Goal: Transaction & Acquisition: Purchase product/service

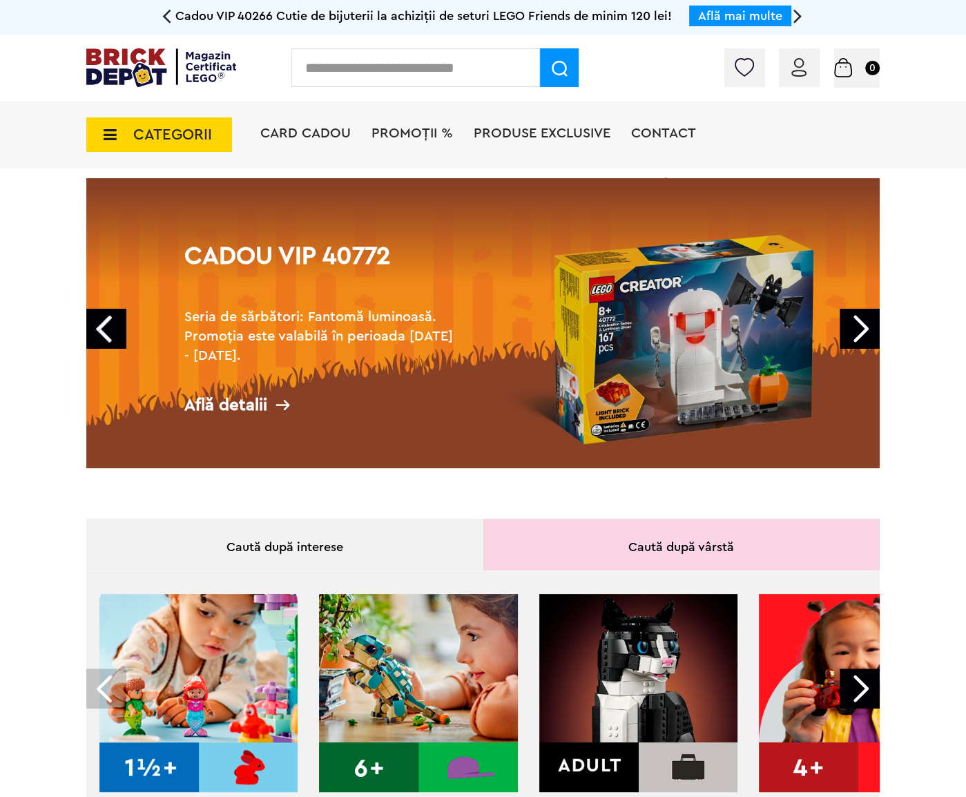
click at [437, 329] on h2 "Seria de sărbători: Fantomă luminoasă. Promoția este valabilă în perioada 28.09…" at bounding box center [322, 336] width 276 height 58
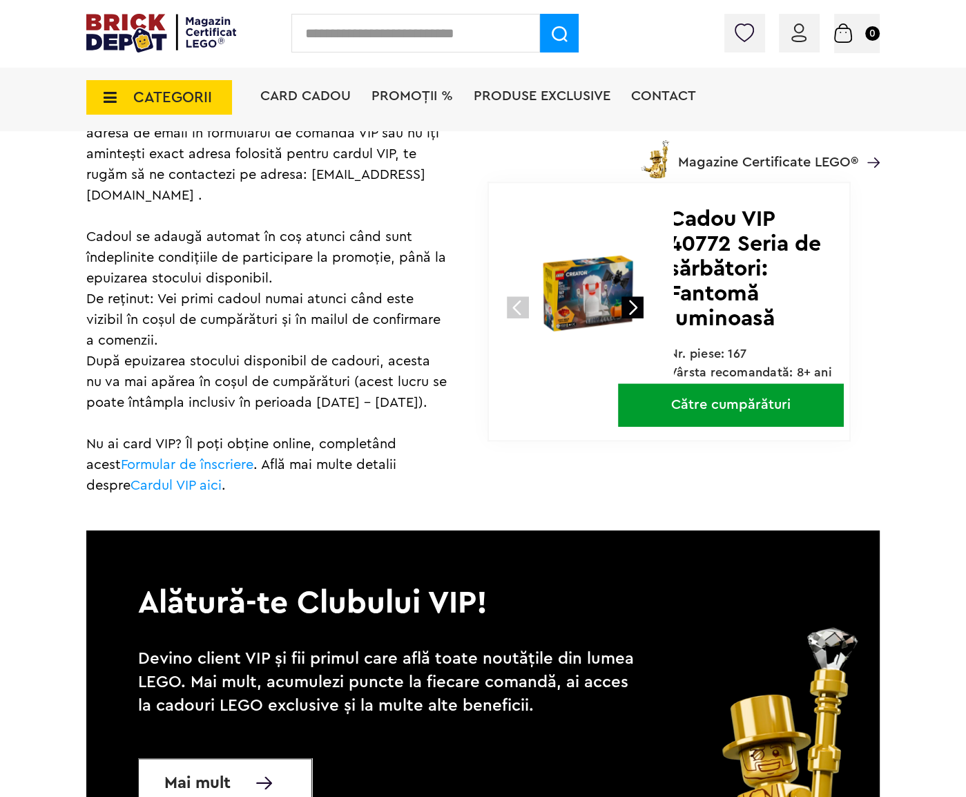
scroll to position [628, 0]
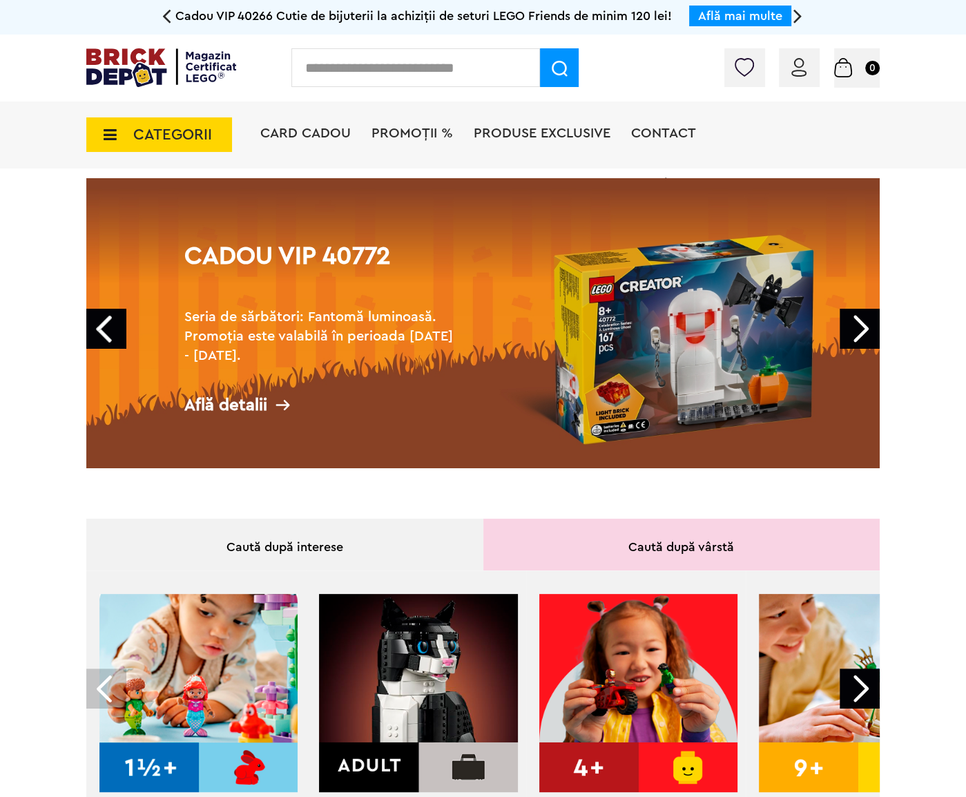
click at [426, 336] on h2 "Seria de sărbători: Fantomă luminoasă. Promoția este valabilă în perioada 28.09…" at bounding box center [322, 336] width 276 height 58
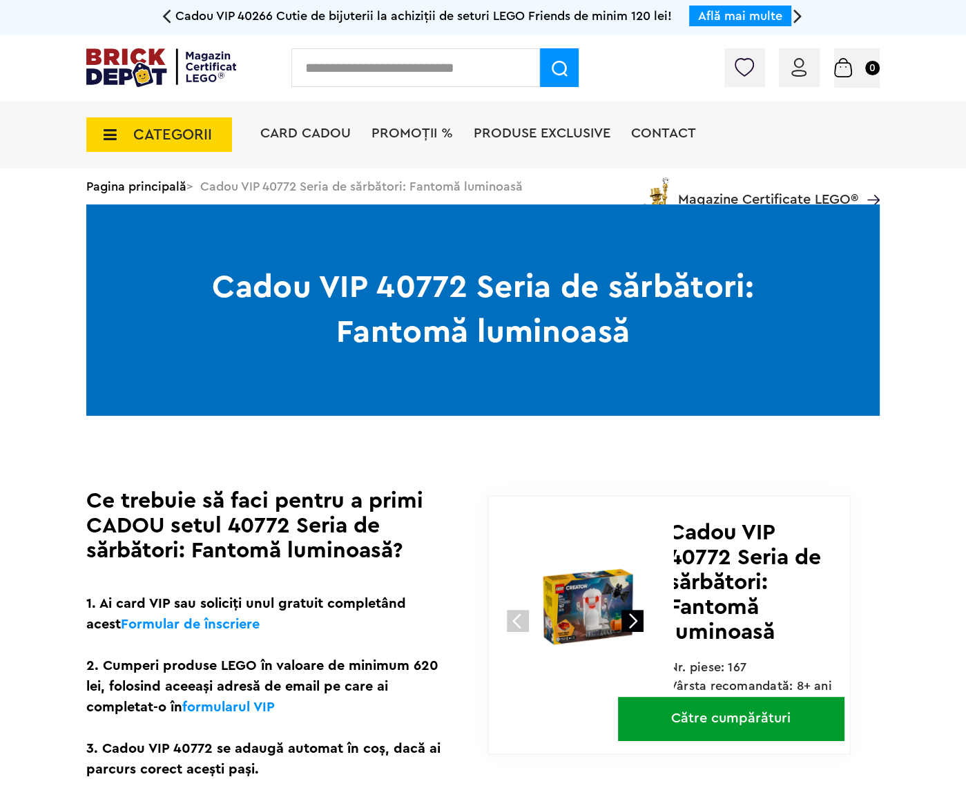
scroll to position [314, 0]
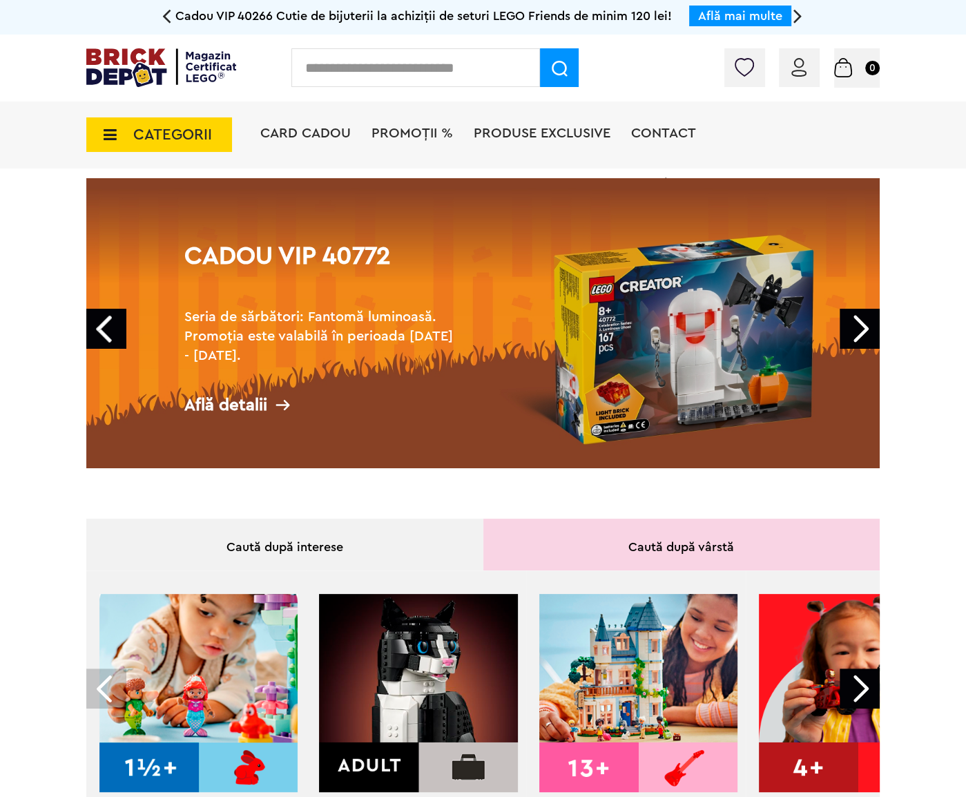
click at [861, 329] on link "Next" at bounding box center [860, 329] width 40 height 40
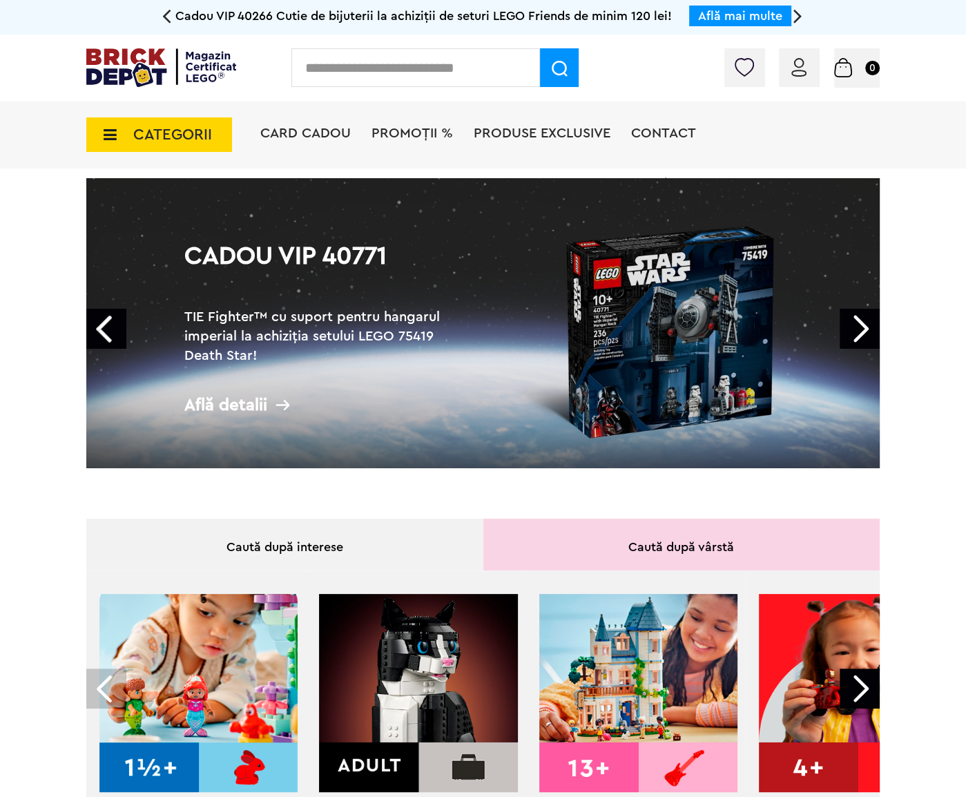
click at [861, 329] on link "Next" at bounding box center [860, 329] width 40 height 40
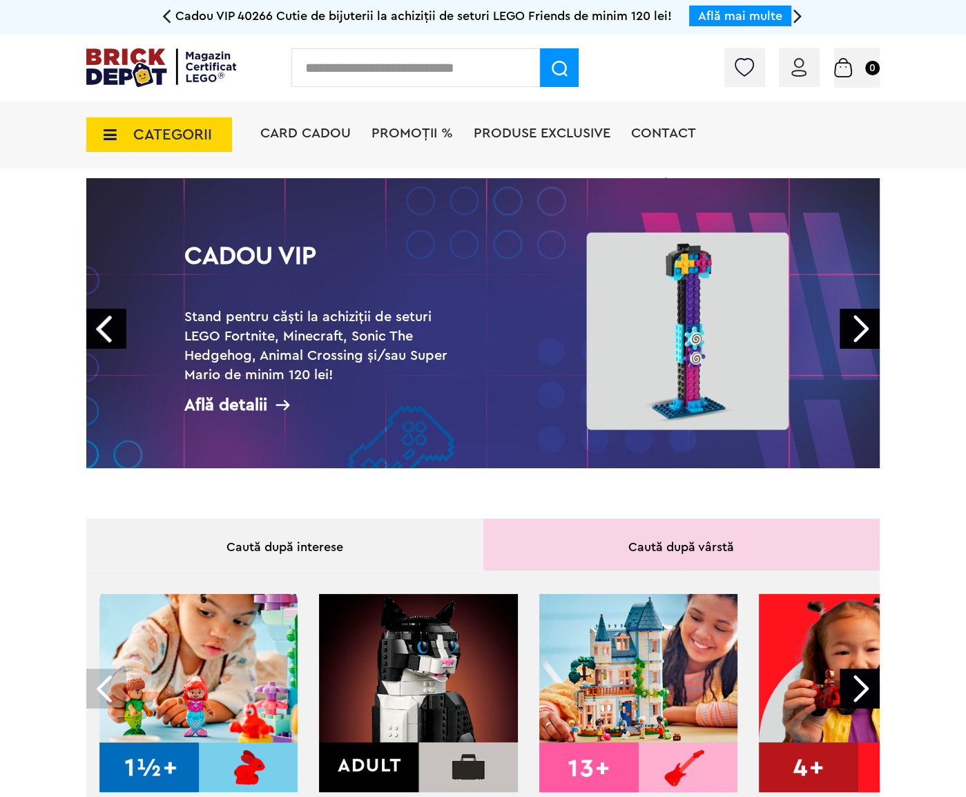
click at [861, 329] on link "Next" at bounding box center [860, 329] width 40 height 40
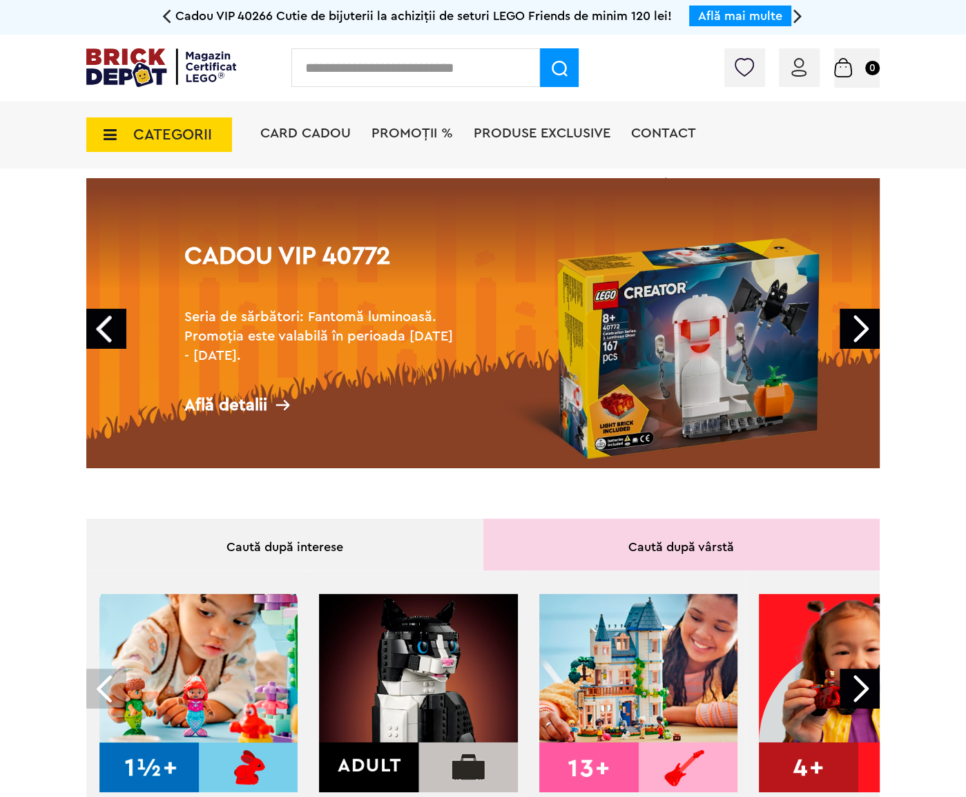
click at [861, 329] on link "Next" at bounding box center [860, 329] width 40 height 40
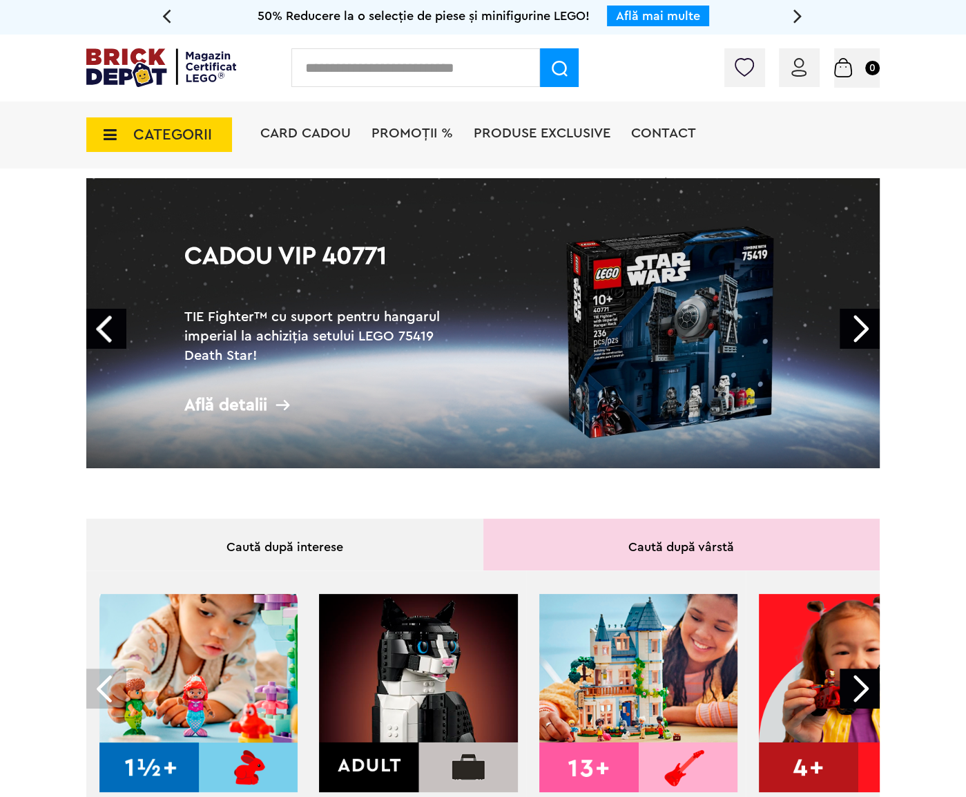
click at [526, 134] on span "Produse exclusive" at bounding box center [542, 133] width 137 height 14
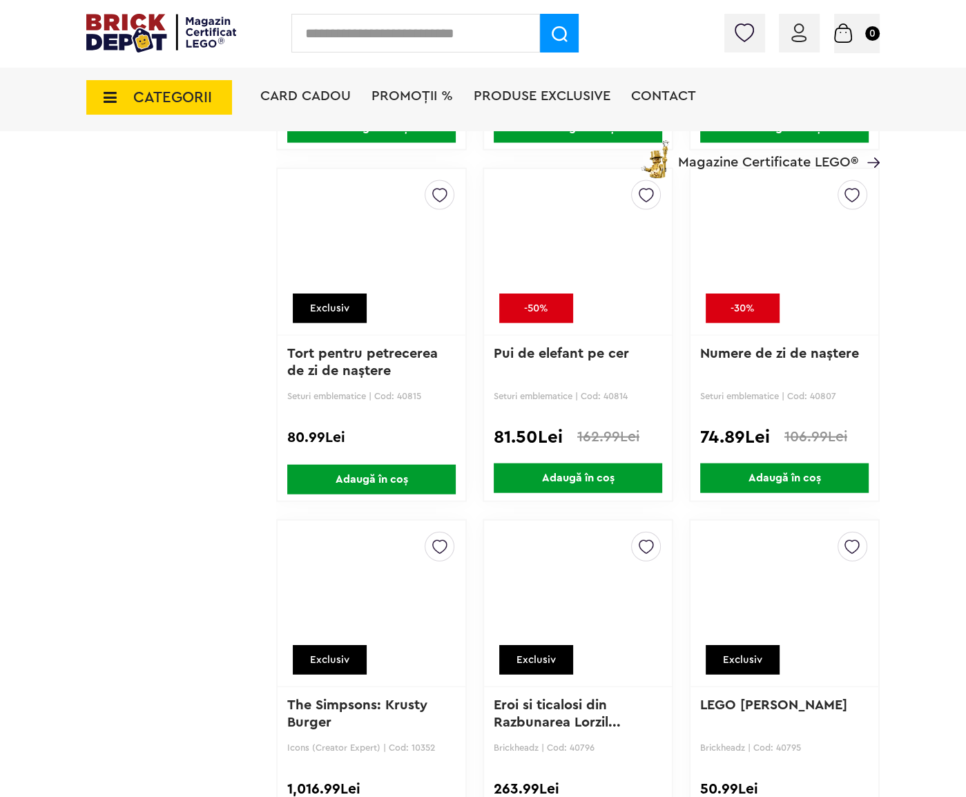
scroll to position [2449, 0]
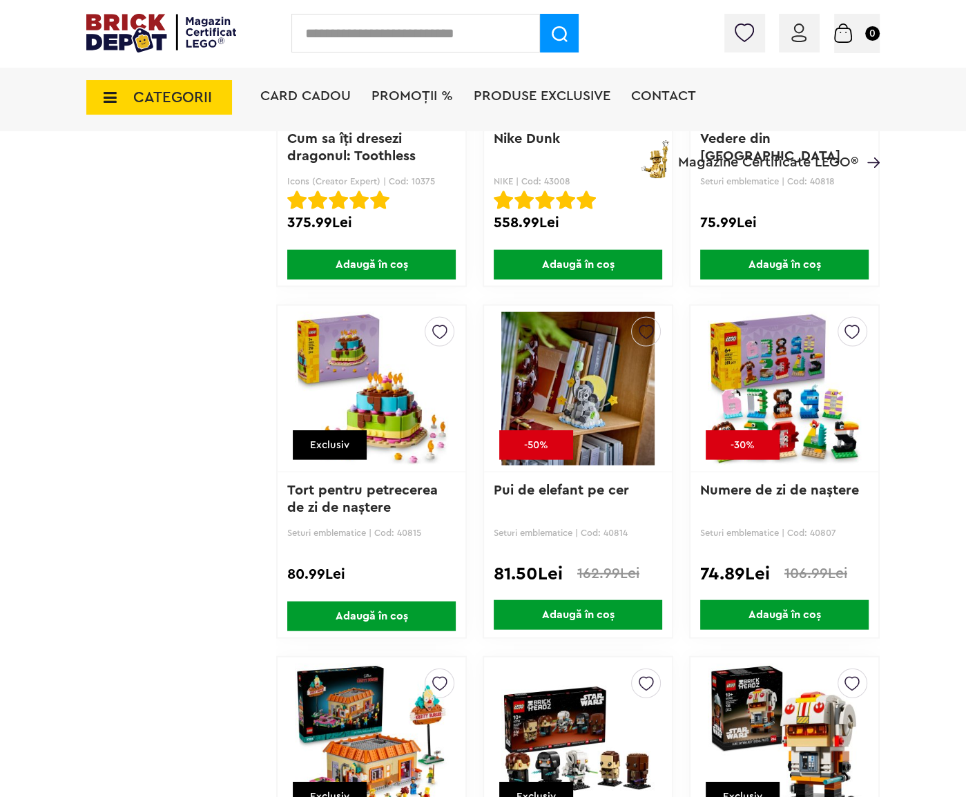
click at [109, 104] on icon at bounding box center [105, 97] width 21 height 15
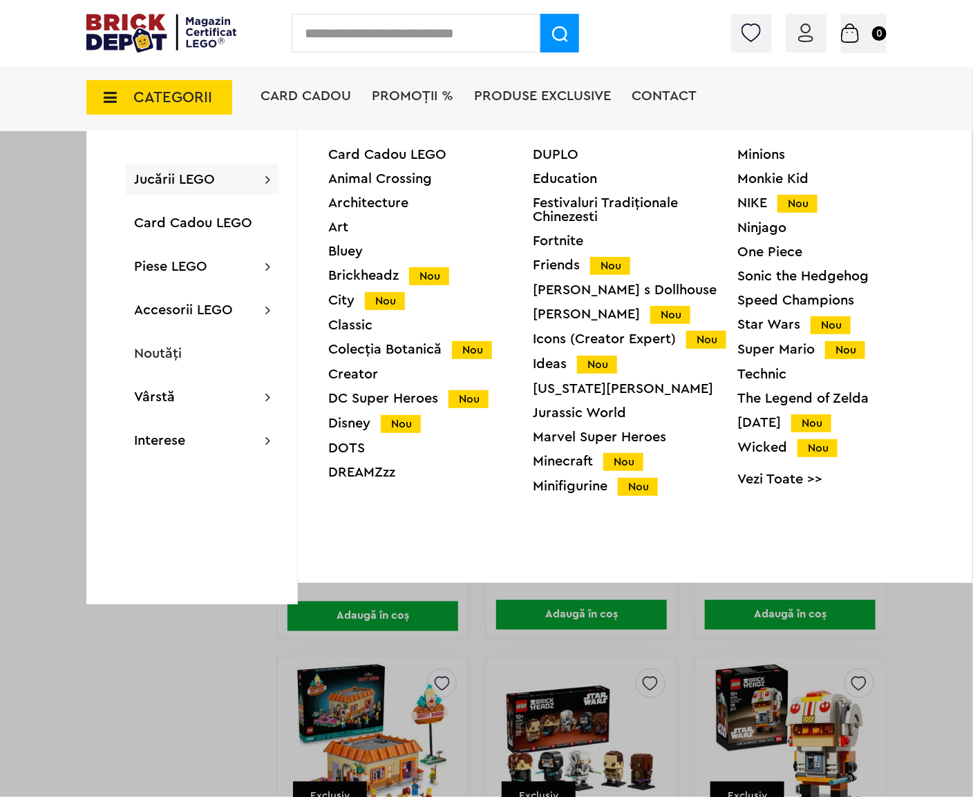
click at [168, 178] on span "Jucării LEGO" at bounding box center [174, 180] width 81 height 14
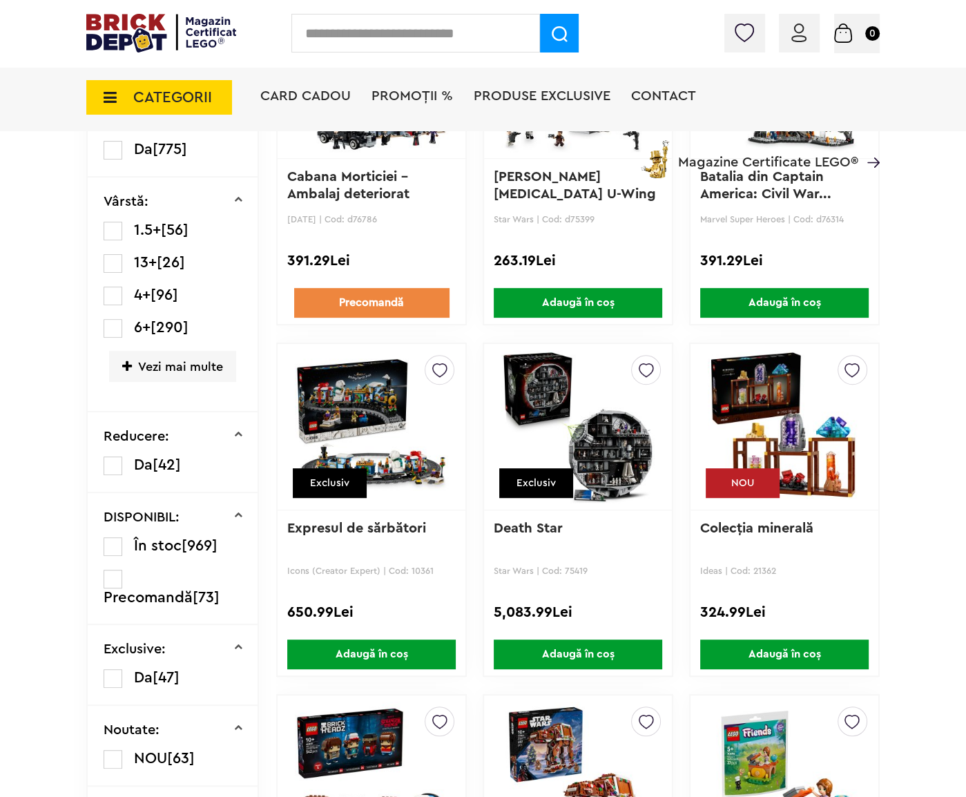
scroll to position [439, 0]
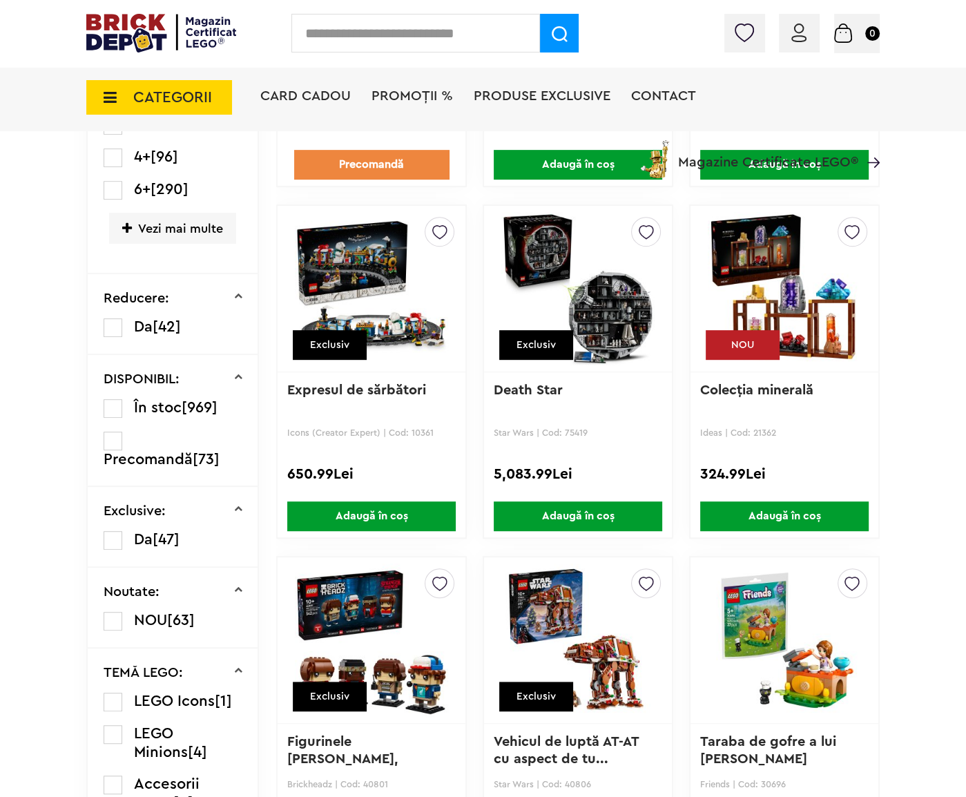
click at [179, 452] on span "Precomandă" at bounding box center [148, 459] width 89 height 15
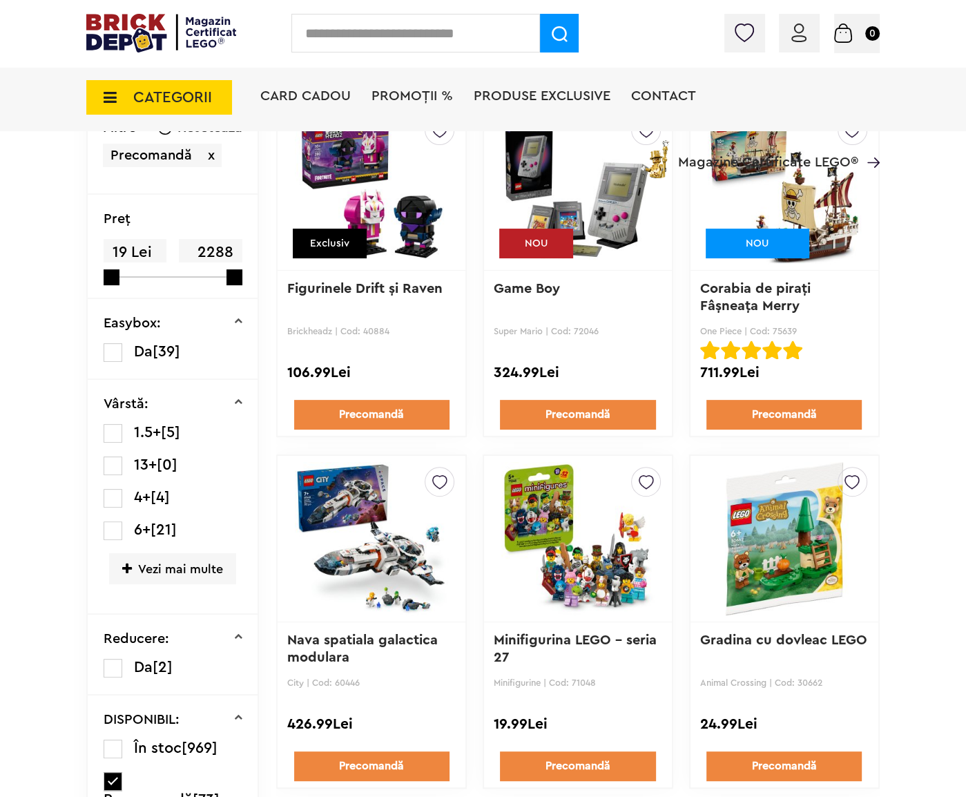
scroll to position [125, 0]
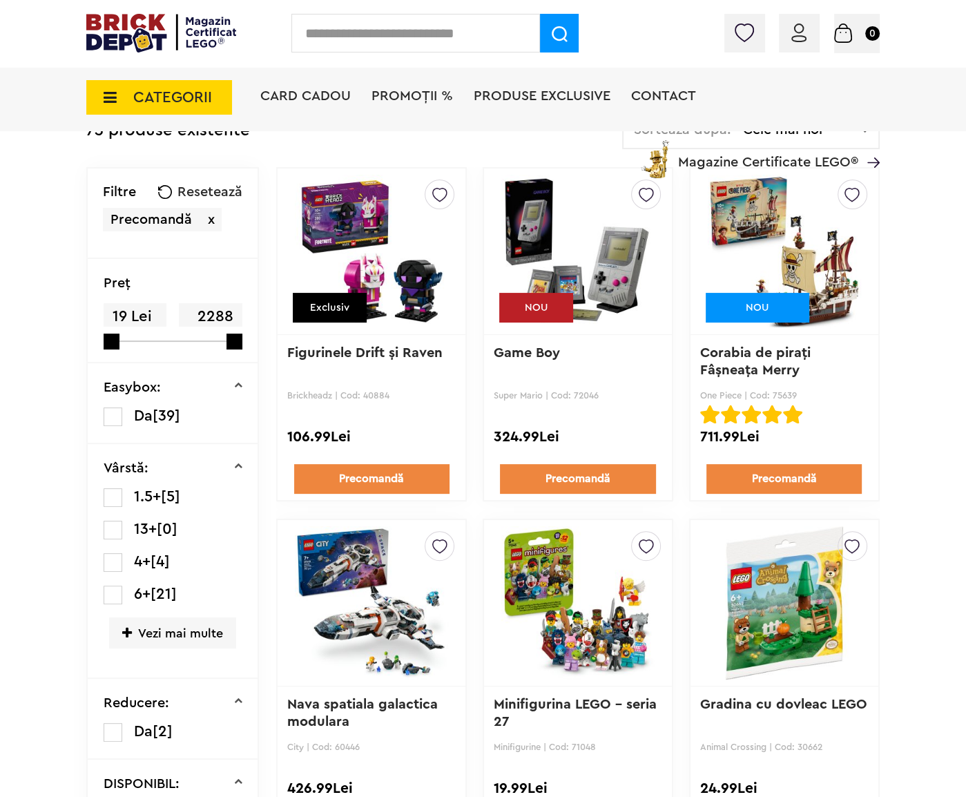
click at [430, 101] on span "PROMOȚII %" at bounding box center [413, 96] width 82 height 14
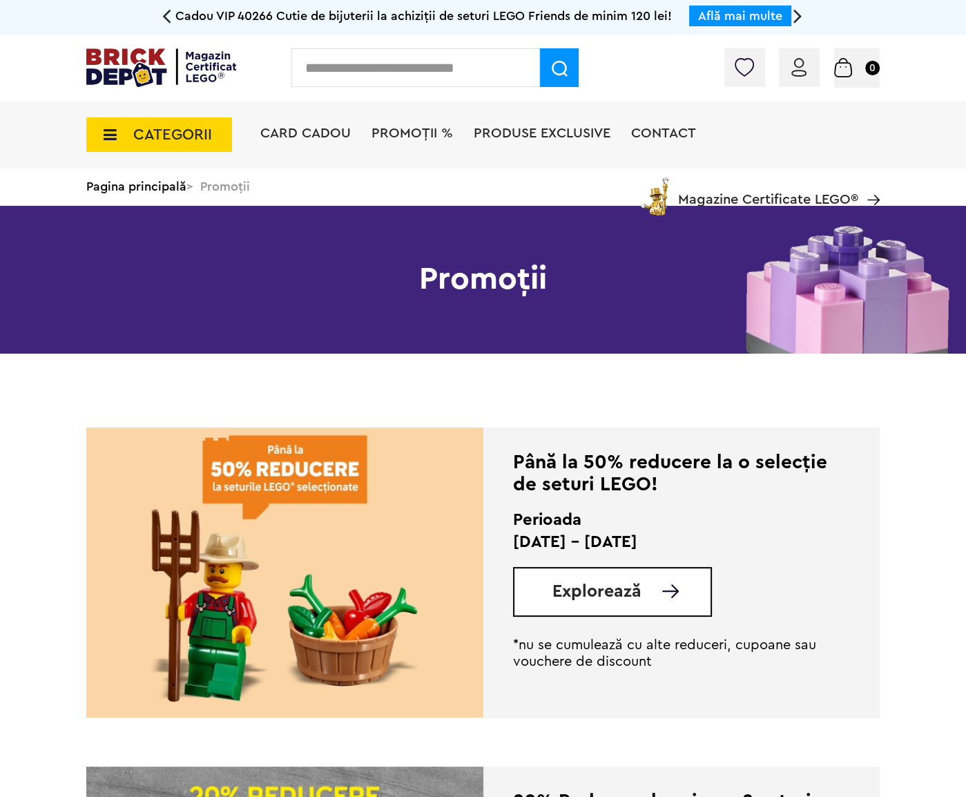
click at [526, 133] on span "Produse exclusive" at bounding box center [542, 133] width 137 height 14
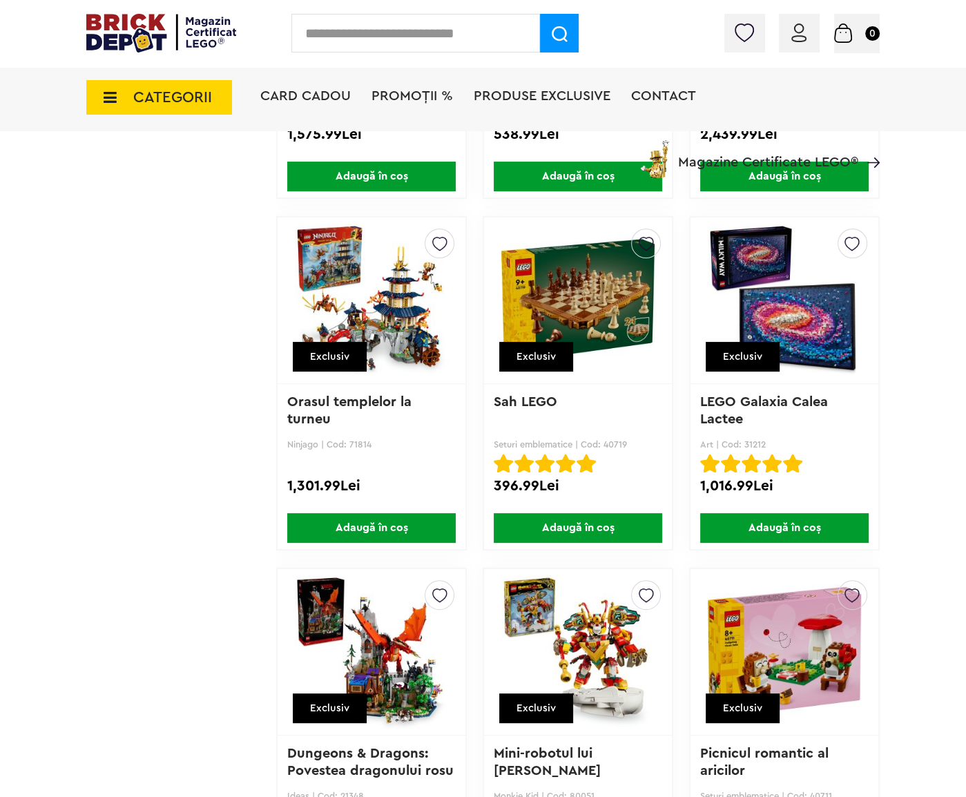
scroll to position [4898, 0]
